Goal: Task Accomplishment & Management: Use online tool/utility

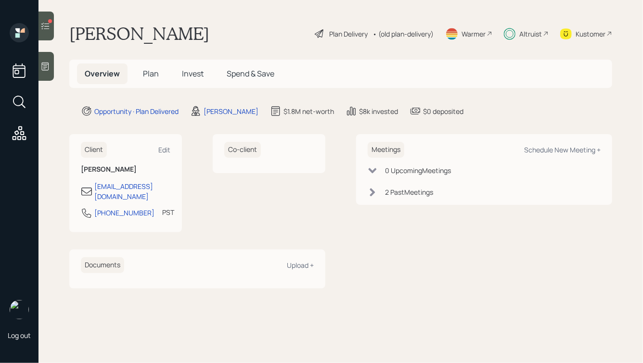
click at [47, 25] on icon at bounding box center [45, 26] width 10 height 10
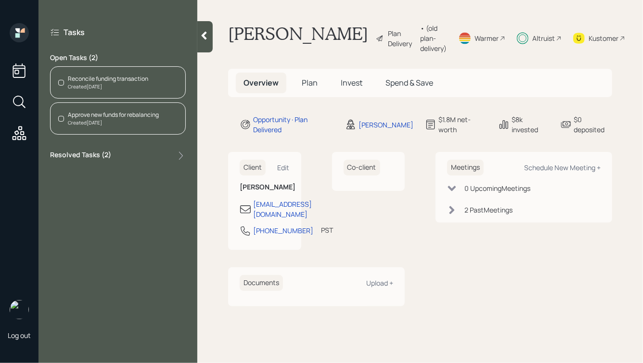
click at [83, 83] on div "Reconcile funding transaction" at bounding box center [108, 79] width 80 height 9
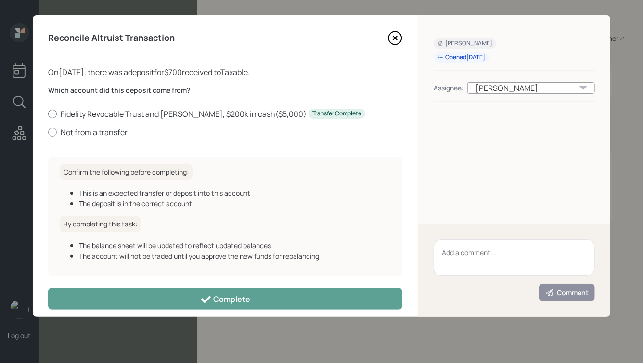
scroll to position [9, 0]
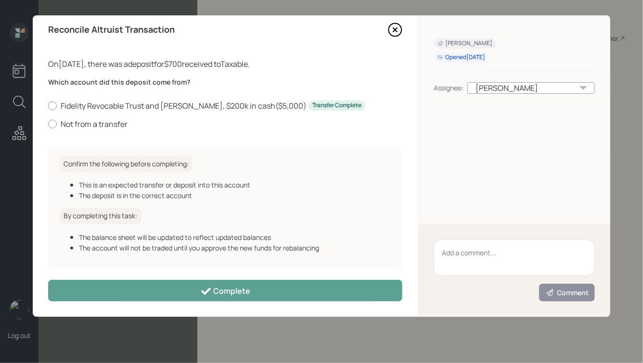
click at [396, 31] on icon at bounding box center [395, 30] width 14 height 14
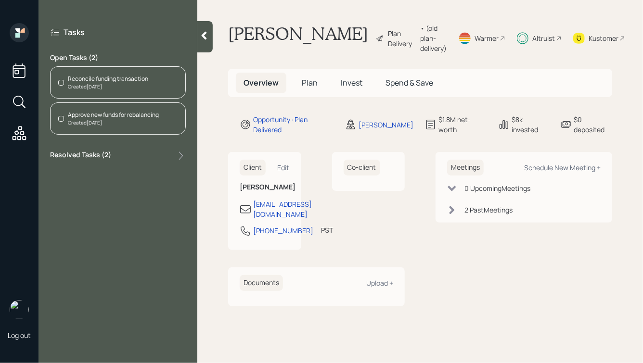
click at [532, 42] on div "Altruist" at bounding box center [543, 38] width 23 height 10
click at [98, 84] on div "Created Today" at bounding box center [108, 86] width 80 height 7
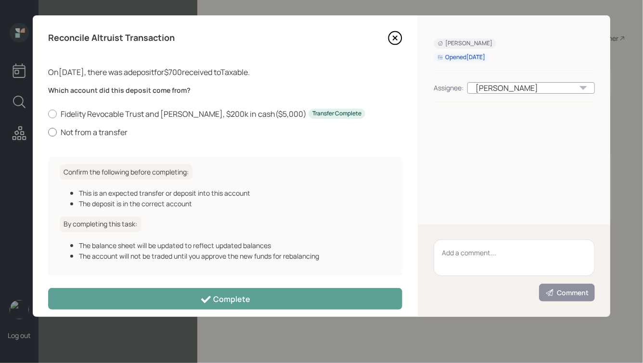
click at [84, 131] on label "Not from a transfer" at bounding box center [225, 132] width 354 height 11
click at [48, 132] on input "Not from a transfer" at bounding box center [48, 132] width 0 height 0
radio input "true"
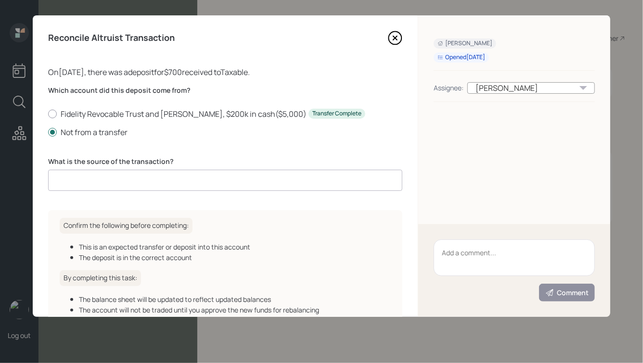
click at [171, 179] on input at bounding box center [225, 180] width 354 height 21
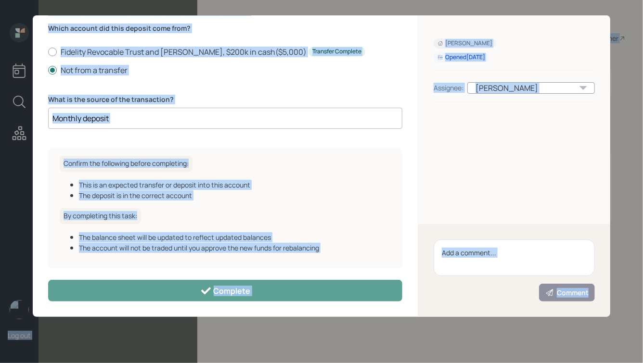
click at [219, 165] on div "Confirm the following before completing: This is an expected transfer or deposi…" at bounding box center [225, 208] width 354 height 120
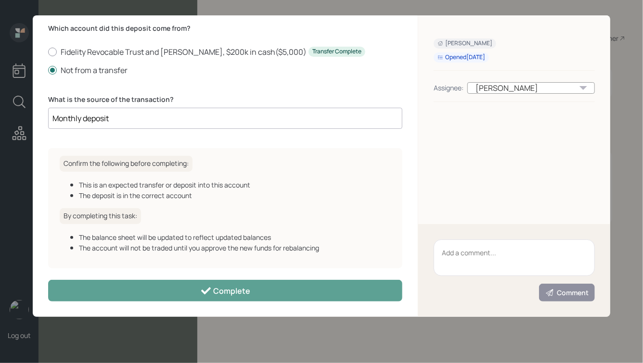
click at [174, 115] on input "Monthly deposit" at bounding box center [225, 118] width 354 height 21
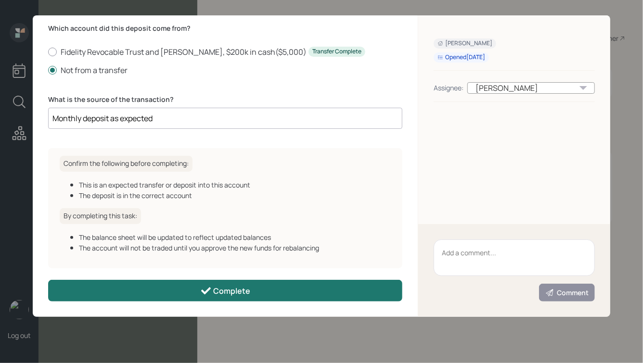
type input "Monthly deposit as expected"
click at [207, 296] on icon at bounding box center [206, 291] width 12 height 12
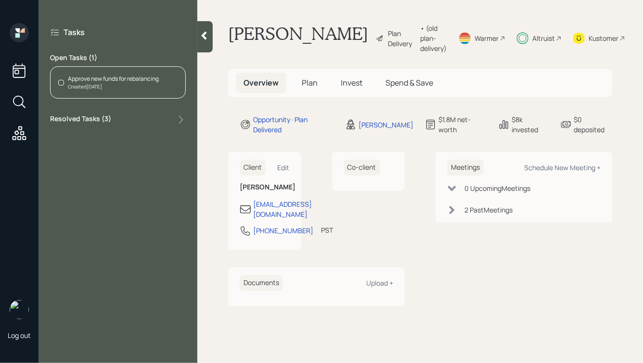
click at [107, 75] on div "Approve new funds for rebalancing" at bounding box center [113, 79] width 91 height 9
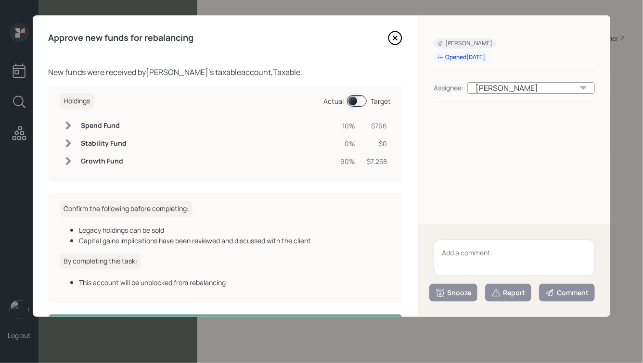
scroll to position [35, 0]
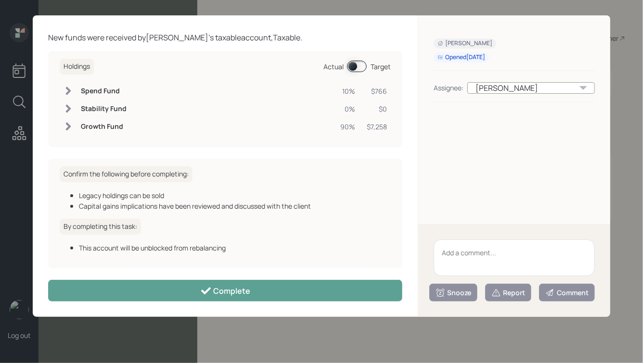
click at [353, 64] on span at bounding box center [357, 67] width 20 height 12
click at [358, 64] on span at bounding box center [357, 67] width 20 height 12
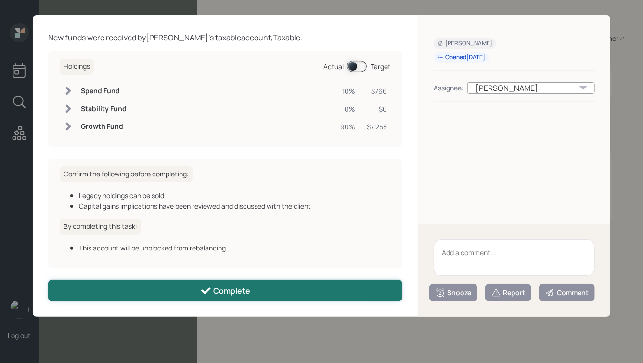
click at [243, 290] on div "Complete" at bounding box center [225, 291] width 51 height 12
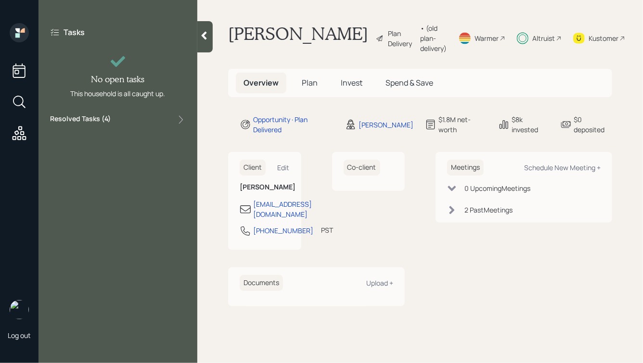
click at [20, 131] on icon at bounding box center [19, 133] width 17 height 17
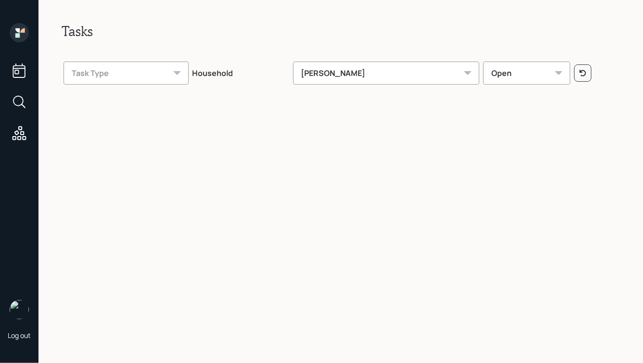
click at [350, 82] on div "Hunter Neumayer" at bounding box center [386, 73] width 187 height 23
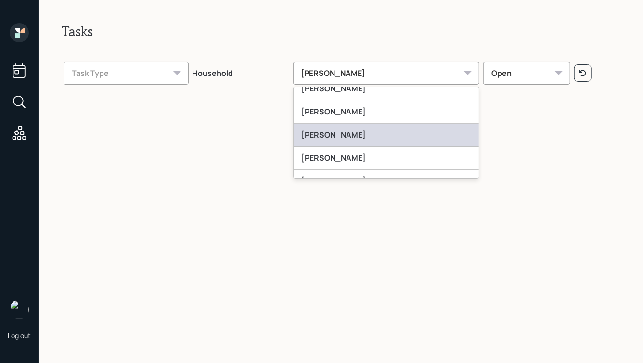
scroll to position [204, 0]
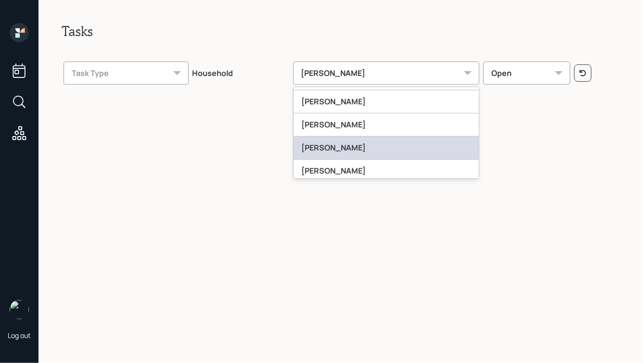
click at [353, 150] on div "Jonah Coleman" at bounding box center [386, 148] width 186 height 23
